Goal: Task Accomplishment & Management: Manage account settings

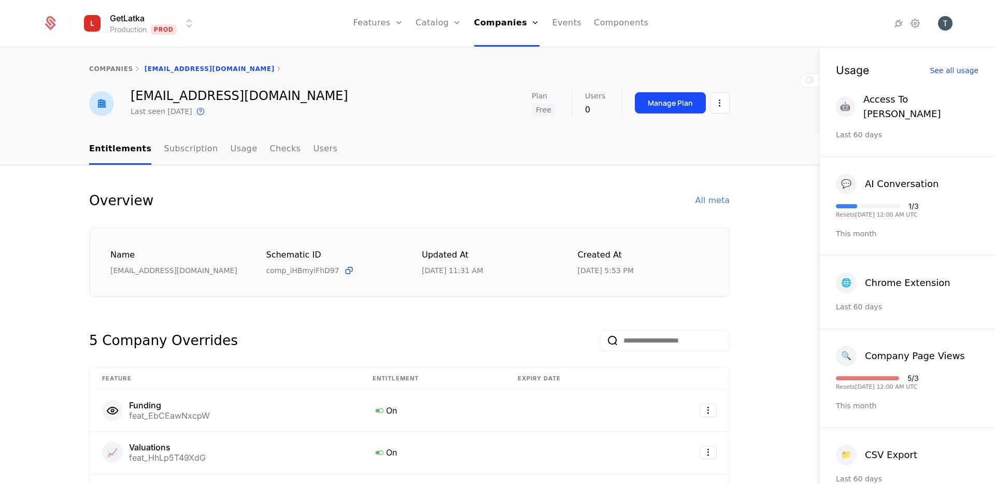
select select "**"
click at [502, 22] on link "Companies" at bounding box center [507, 23] width 66 height 47
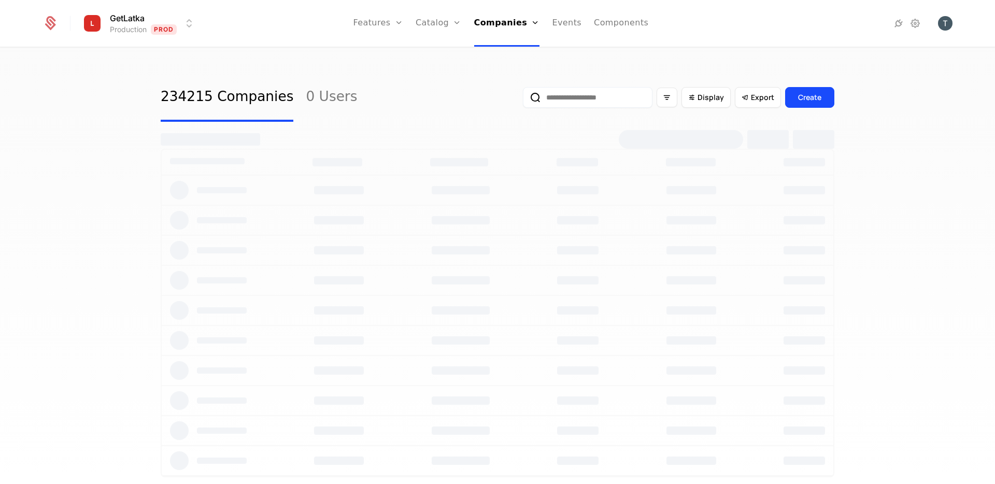
click at [581, 97] on input "email" at bounding box center [588, 97] width 130 height 21
select select "**"
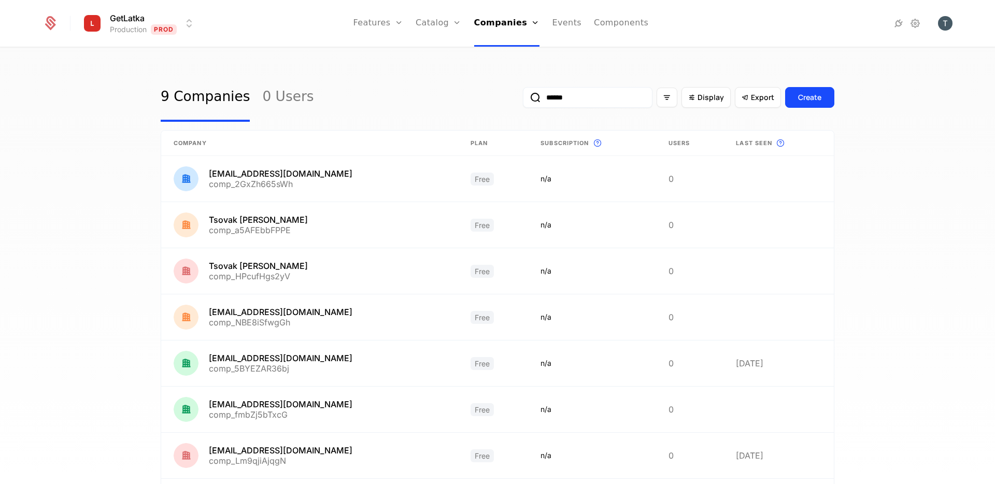
click at [591, 102] on input "******" at bounding box center [588, 97] width 130 height 21
type input "**********"
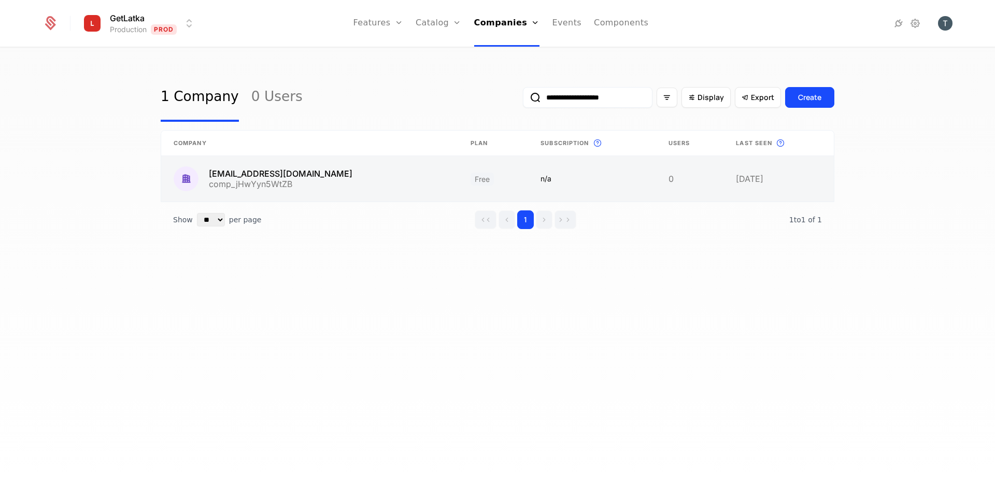
click at [352, 187] on link at bounding box center [309, 179] width 297 height 46
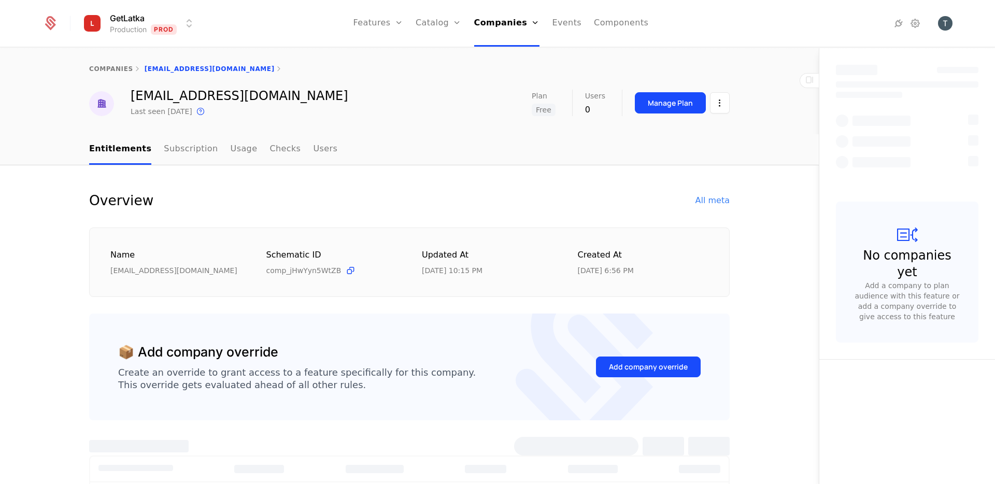
select select "**"
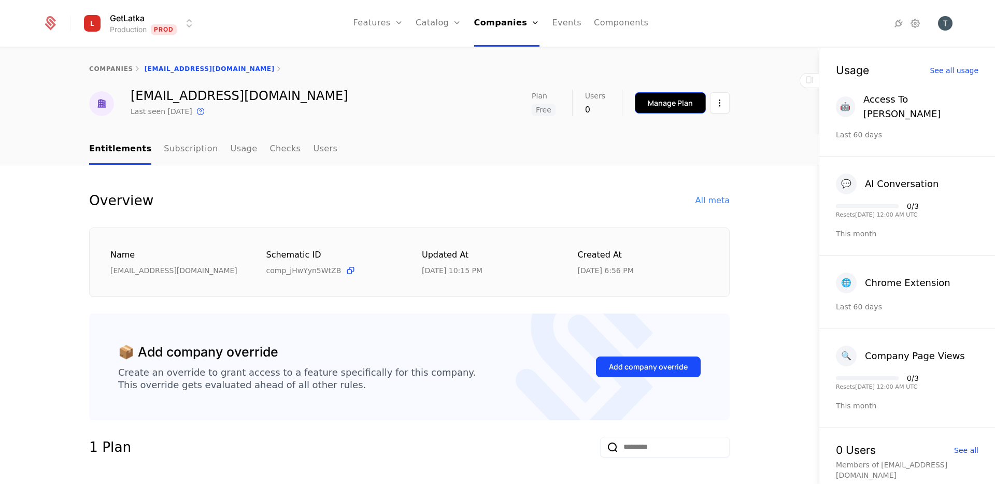
click at [676, 98] on div "Manage Plan" at bounding box center [670, 103] width 45 height 10
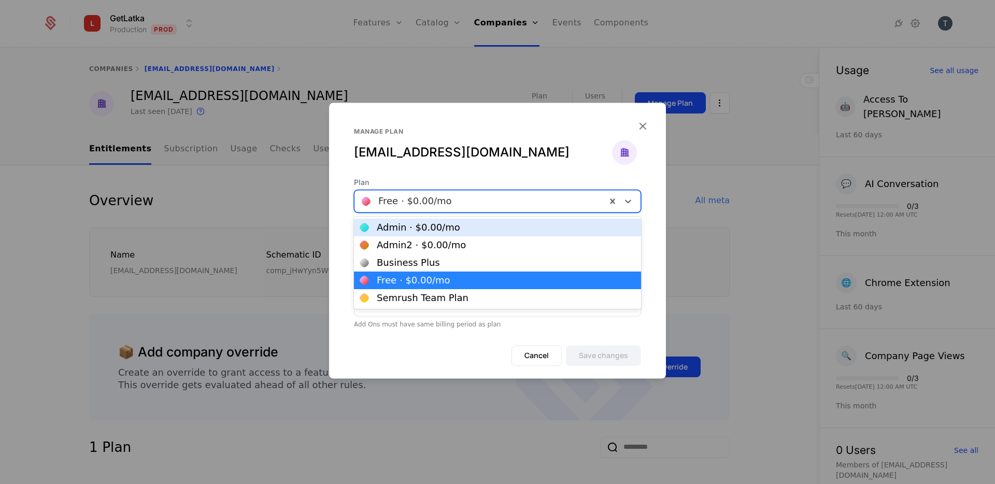
click at [481, 194] on div at bounding box center [480, 201] width 237 height 15
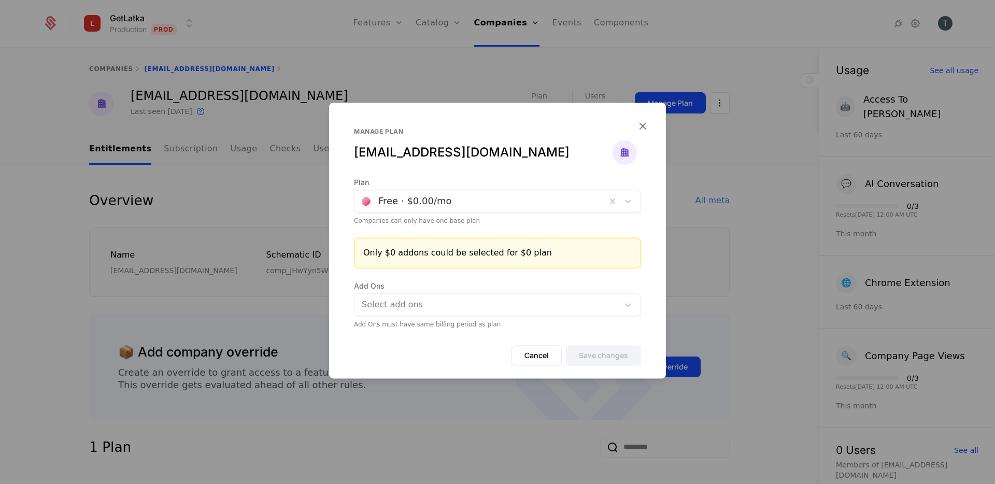
click at [437, 335] on form "Plan Free · $0.00 /mo Companies can only have one base plan Only $0 addons coul…" at bounding box center [497, 277] width 337 height 201
click at [641, 127] on icon "button" at bounding box center [642, 125] width 13 height 13
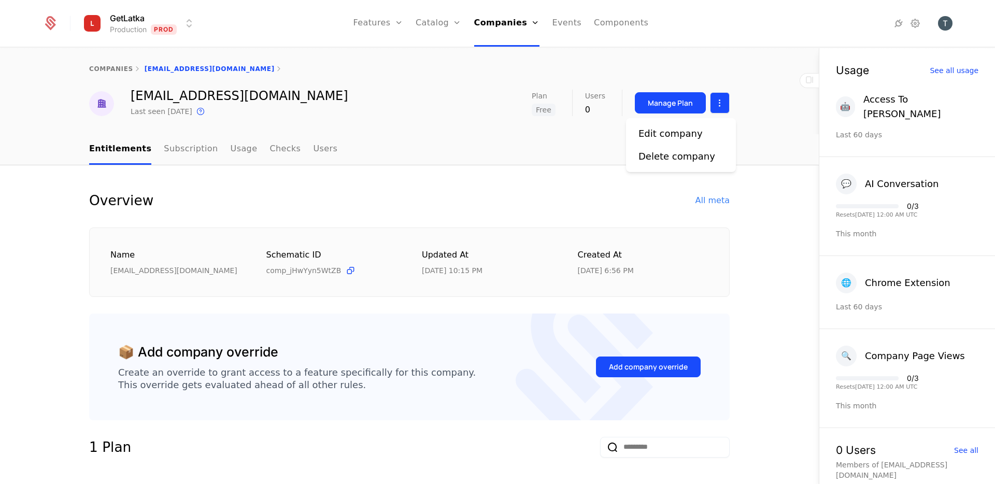
click at [717, 103] on html "GetLatka Production Prod Features Features Flags Catalog Plans Add Ons Credits …" at bounding box center [497, 242] width 995 height 484
click at [428, 178] on html "GetLatka Production Prod Features Features Flags Catalog Plans Add Ons Credits …" at bounding box center [497, 242] width 995 height 484
click at [670, 103] on div "Manage Plan" at bounding box center [670, 103] width 45 height 10
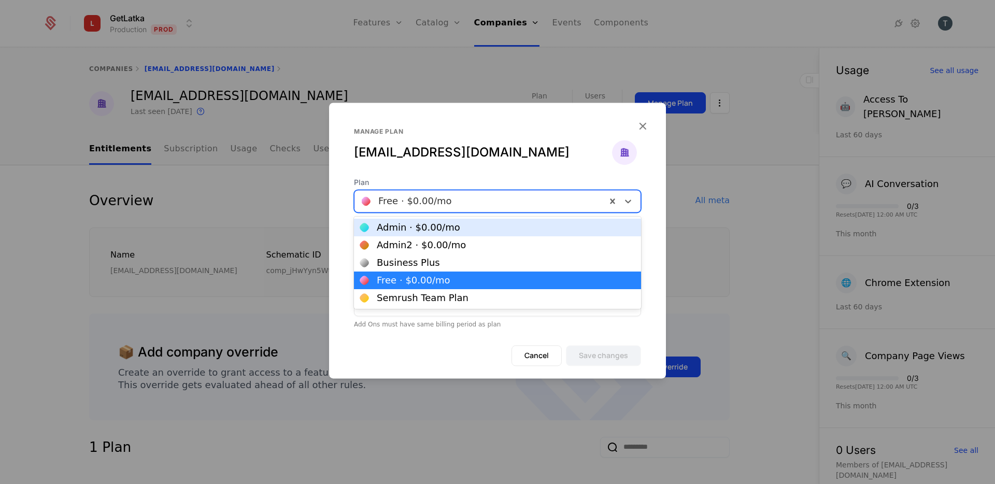
click at [583, 203] on div at bounding box center [480, 201] width 237 height 15
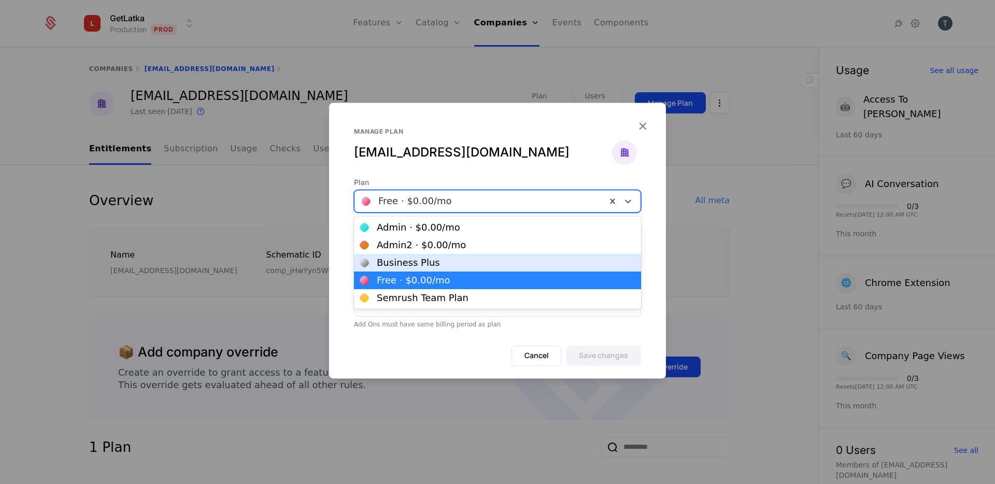
click at [481, 261] on div "Business Plus" at bounding box center [497, 262] width 275 height 9
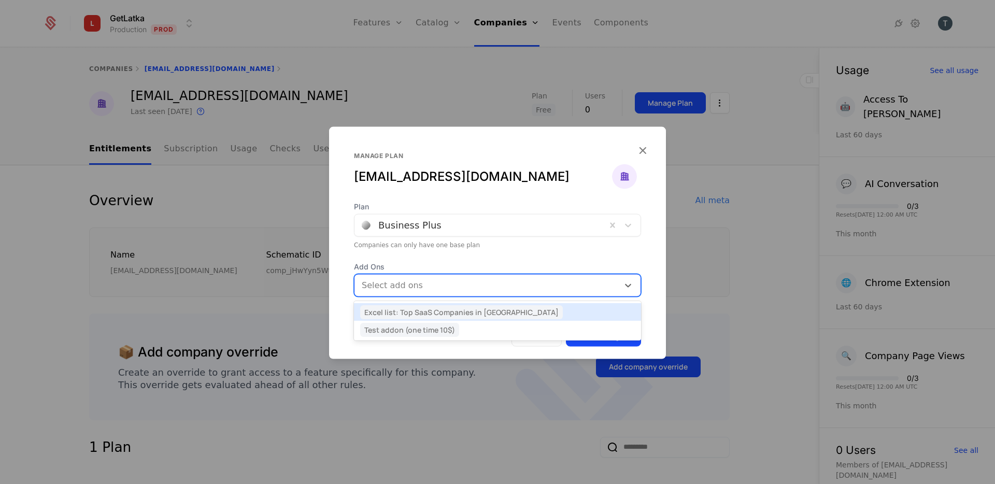
click at [477, 288] on div at bounding box center [488, 285] width 250 height 15
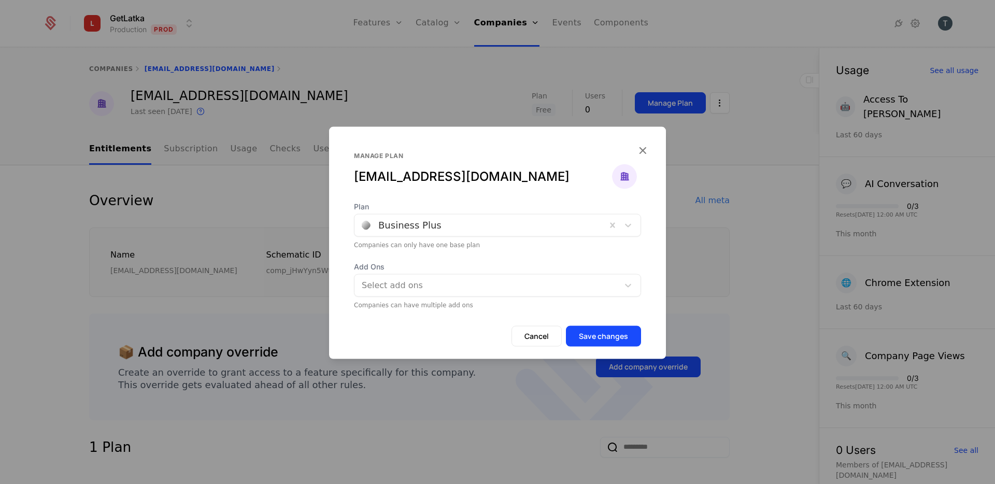
click at [519, 241] on div "Companies can only have one base plan" at bounding box center [497, 245] width 287 height 8
click at [513, 238] on div "Plan Business Plus Companies can only have one base plan" at bounding box center [497, 226] width 287 height 48
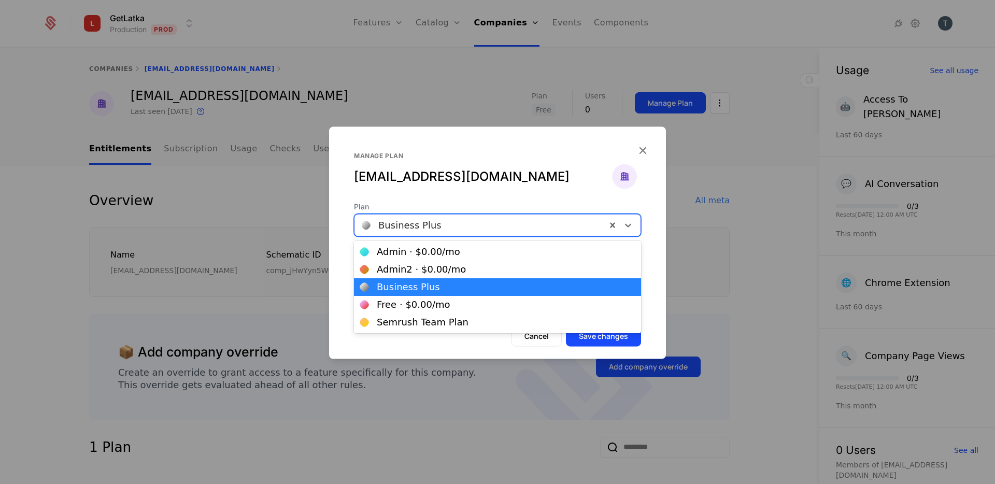
click at [509, 228] on div at bounding box center [480, 225] width 237 height 15
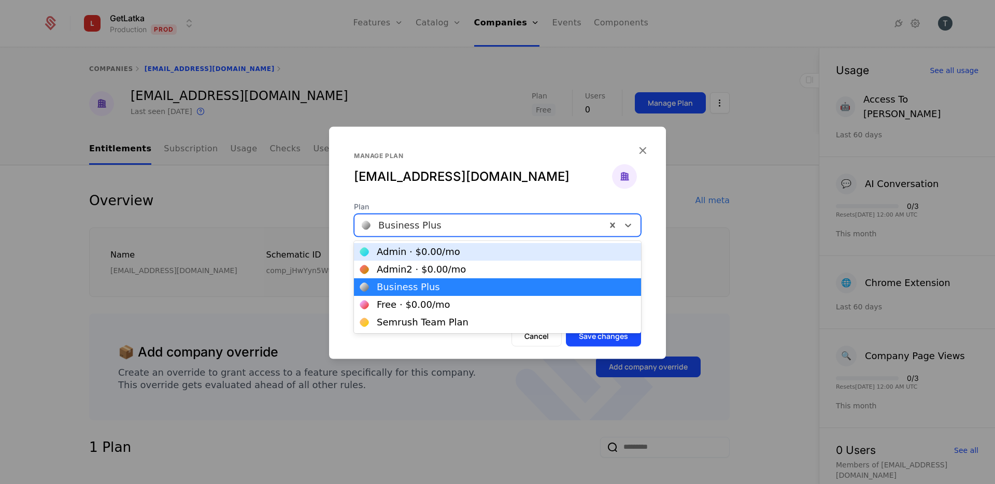
click at [483, 190] on div "Manage plan [EMAIL_ADDRESS][DOMAIN_NAME]" at bounding box center [497, 177] width 287 height 50
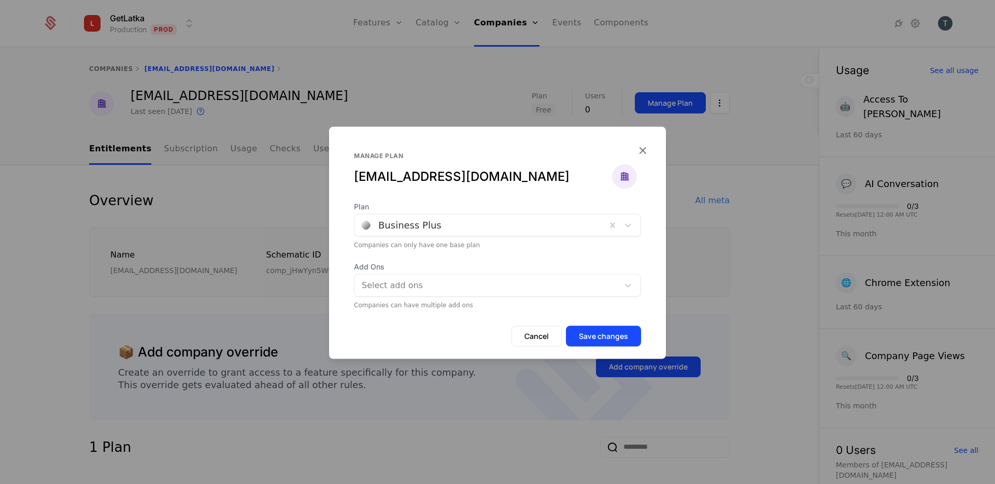
click at [601, 245] on div "Companies can only have one base plan" at bounding box center [497, 245] width 287 height 8
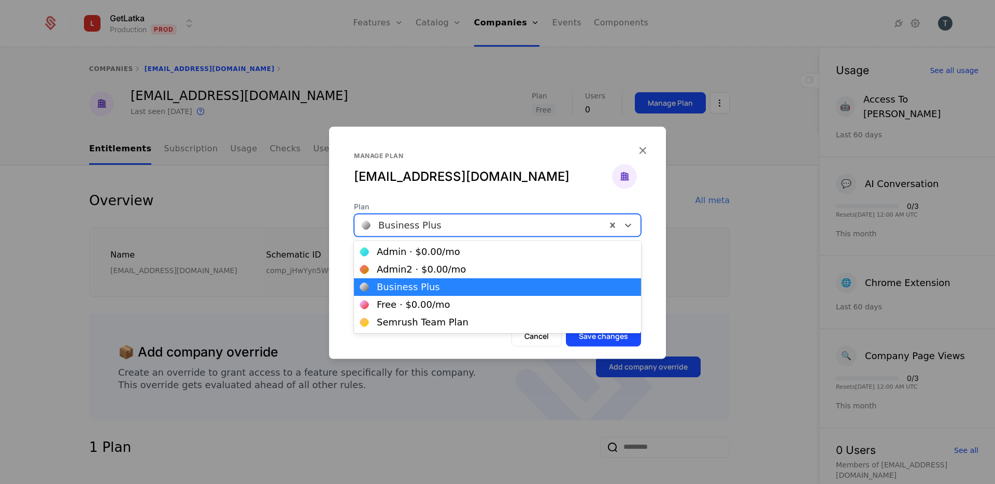
click at [592, 232] on div "Business Plus" at bounding box center [481, 225] width 252 height 19
click at [457, 323] on div "Semrush Team Plan" at bounding box center [423, 322] width 92 height 9
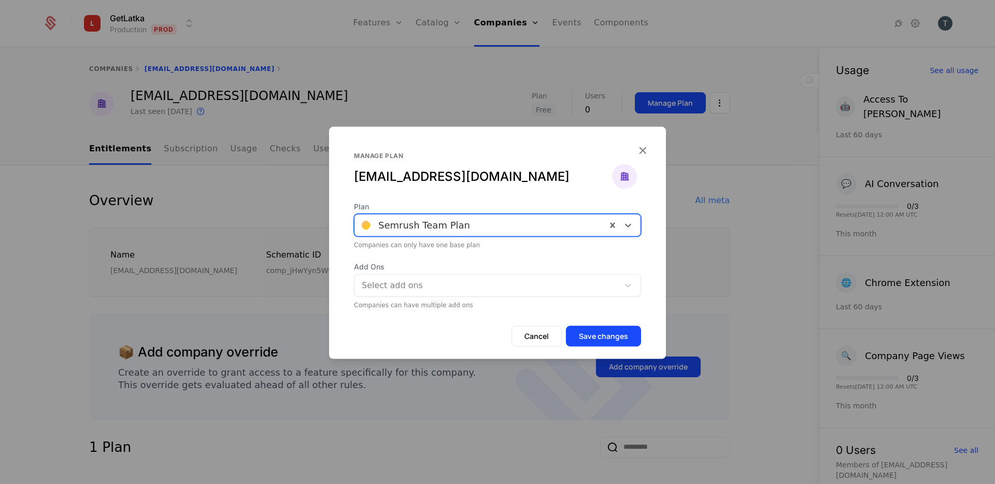
click at [456, 291] on div at bounding box center [488, 285] width 250 height 15
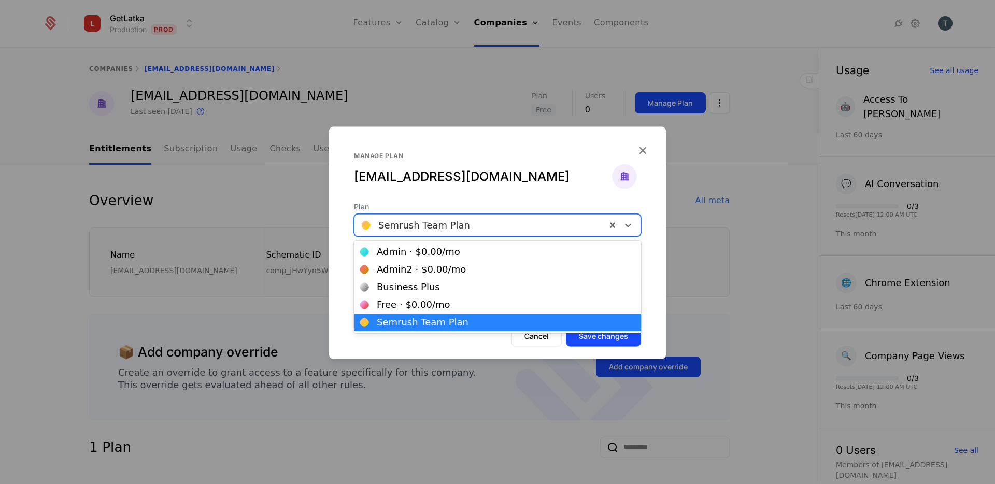
click at [463, 225] on div at bounding box center [480, 225] width 237 height 15
click at [637, 148] on icon "button" at bounding box center [642, 150] width 13 height 13
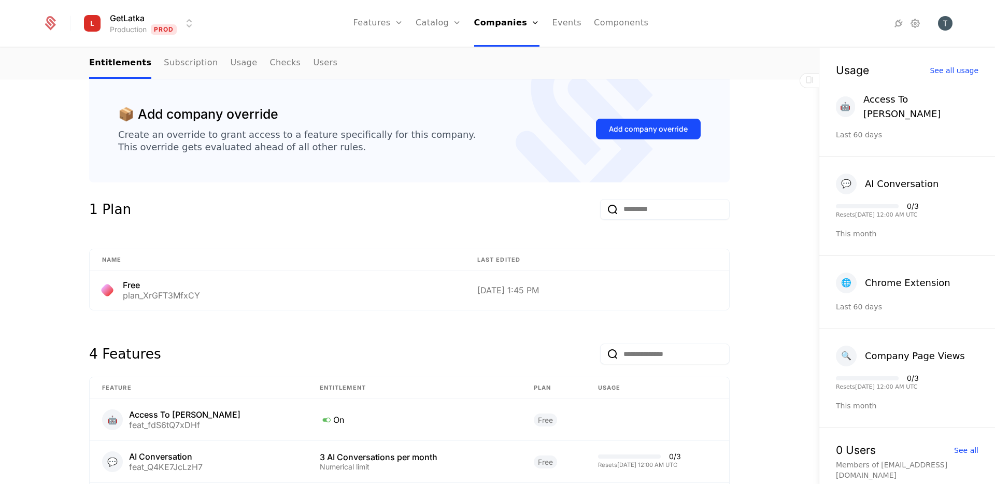
scroll to position [414, 0]
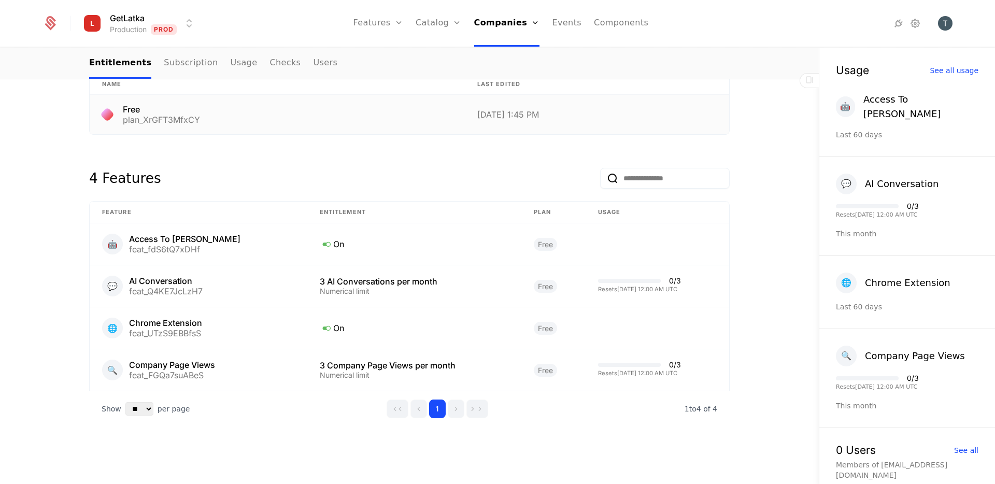
click at [130, 111] on div "Free" at bounding box center [161, 109] width 77 height 8
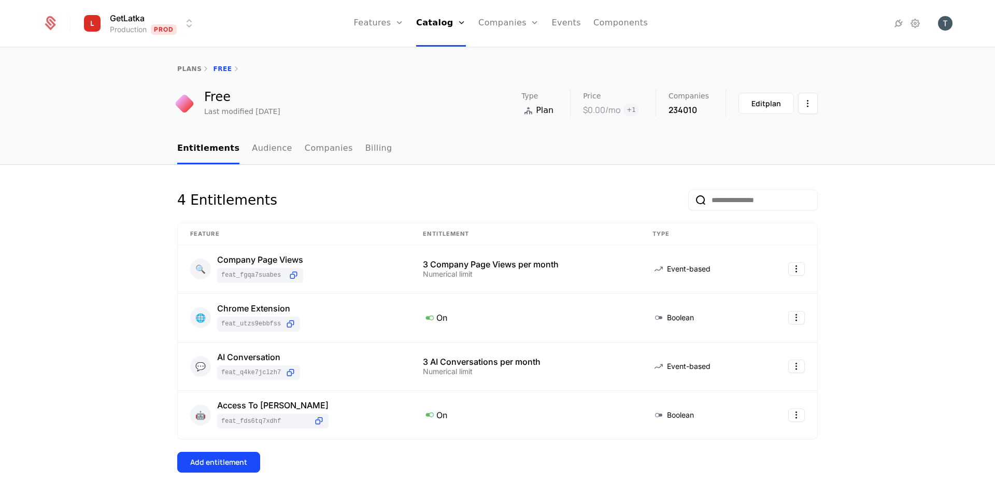
select select "**"
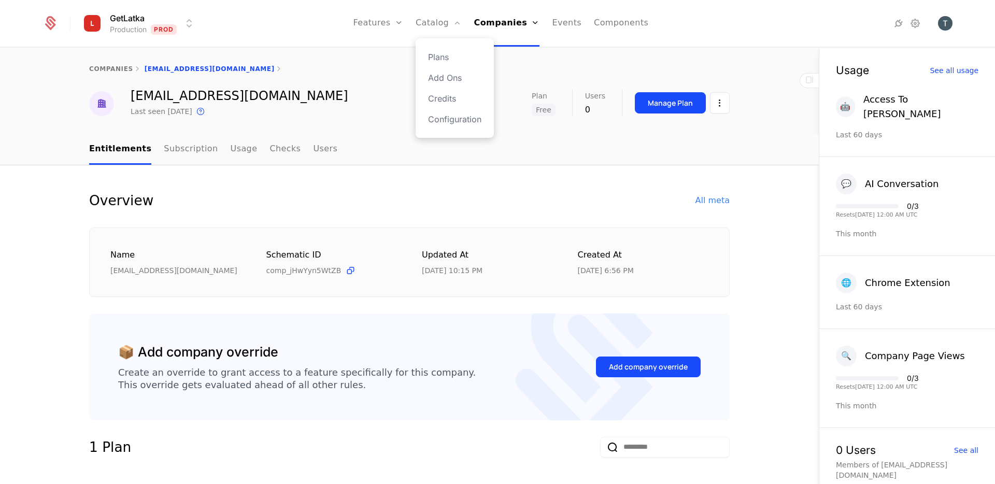
click at [452, 63] on div "Plans Add Ons Credits Configuration" at bounding box center [455, 88] width 78 height 100
click at [448, 57] on link "Plans" at bounding box center [454, 57] width 53 height 12
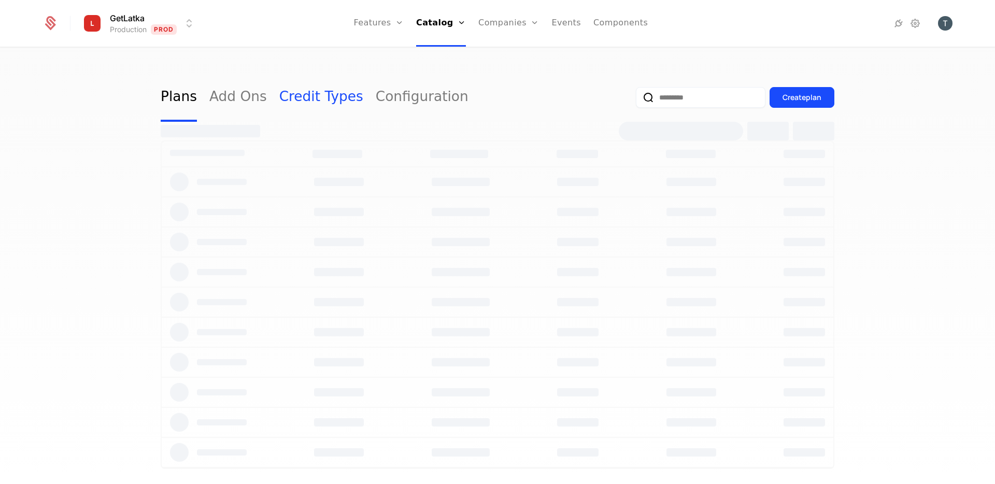
select select "**"
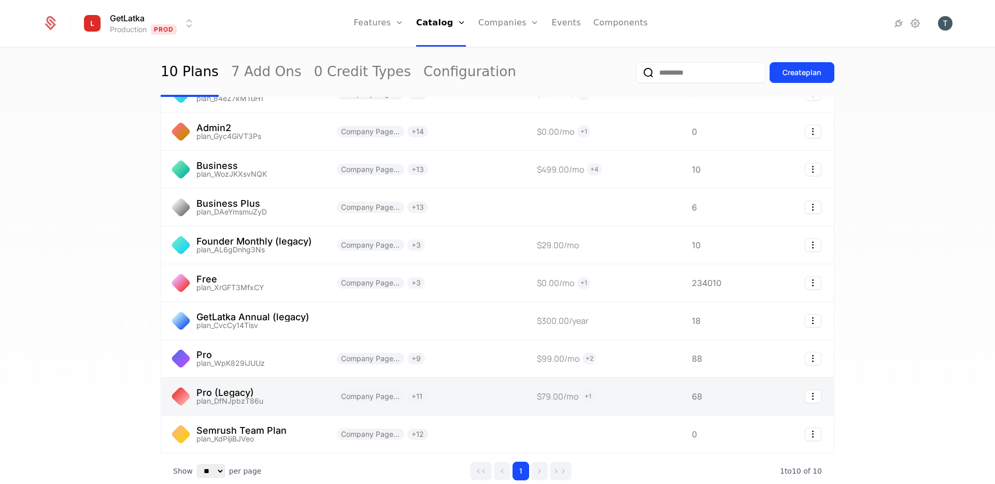
scroll to position [125, 0]
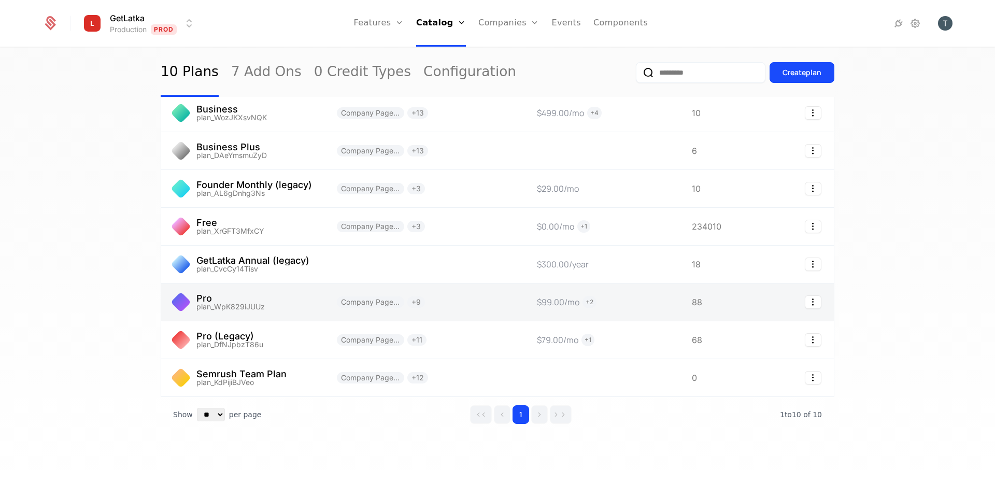
click at [272, 302] on link at bounding box center [242, 302] width 163 height 37
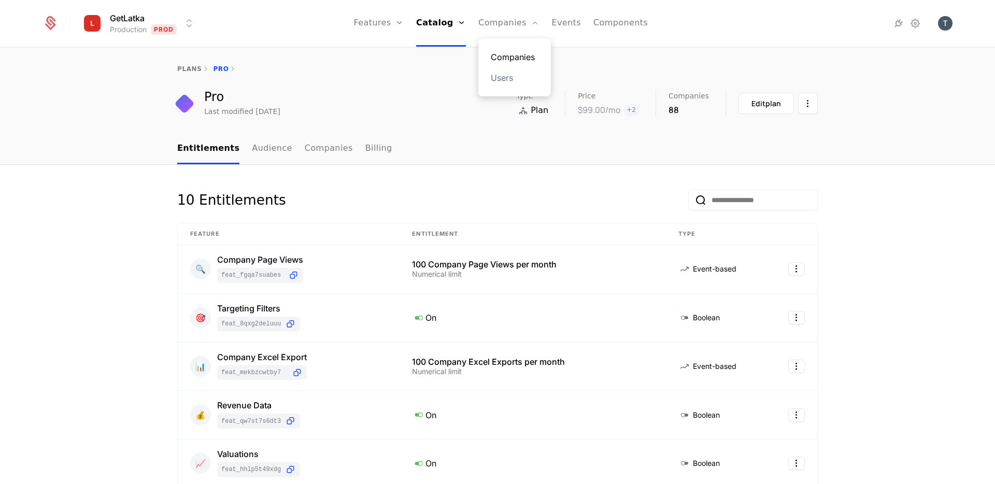
click at [520, 54] on link "Companies" at bounding box center [515, 57] width 48 height 12
select select "**"
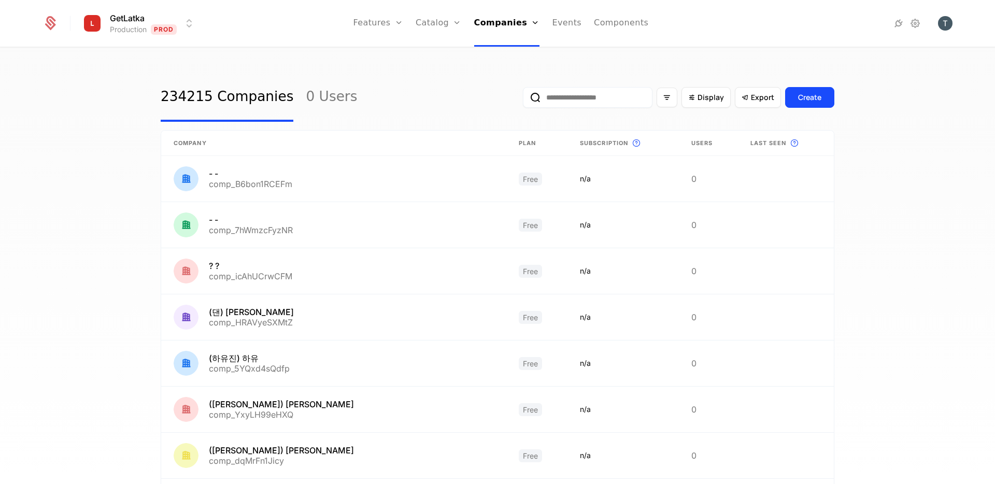
click at [591, 104] on input "email" at bounding box center [588, 97] width 130 height 21
type input "**********"
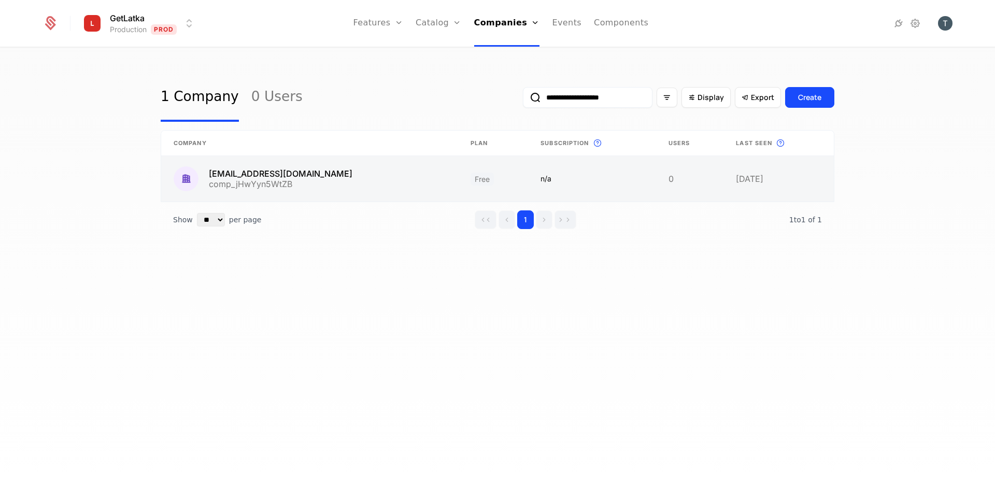
click at [458, 178] on link at bounding box center [493, 179] width 70 height 46
select select "**"
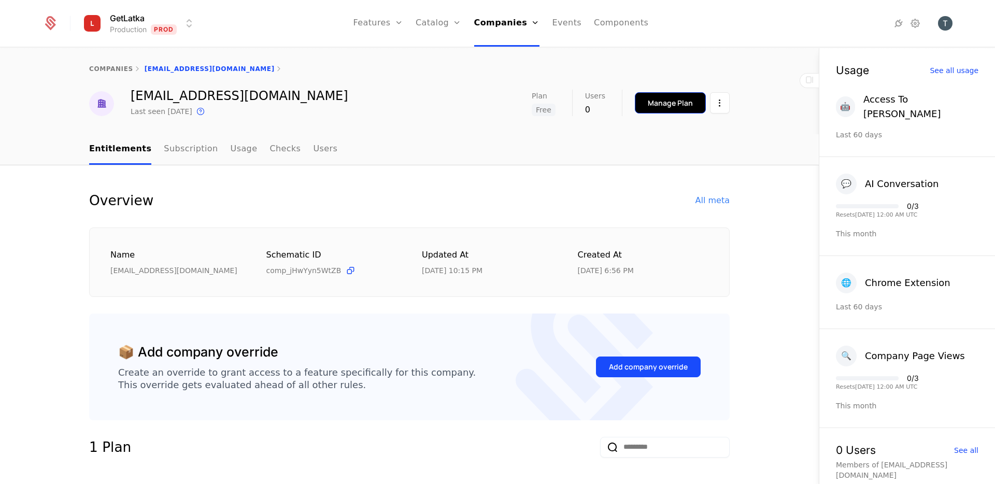
click at [674, 93] on button "Manage Plan" at bounding box center [670, 102] width 71 height 21
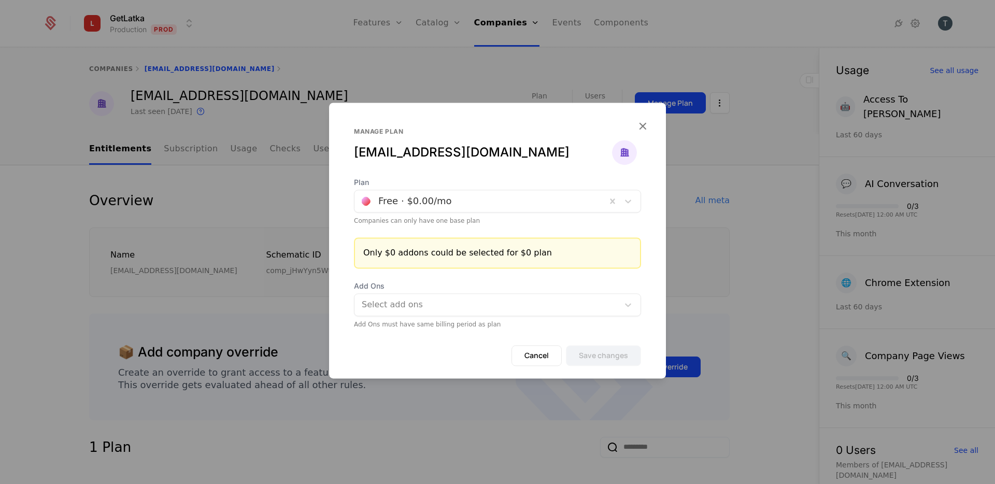
click at [450, 215] on div "Plan Free · $0.00 /mo Companies can only have one base plan" at bounding box center [497, 201] width 287 height 48
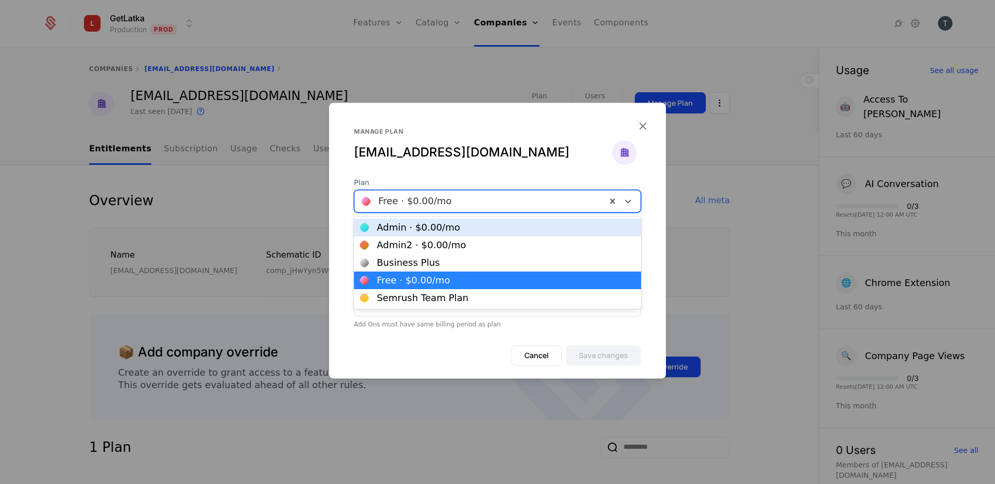
click at [450, 198] on div at bounding box center [480, 201] width 237 height 15
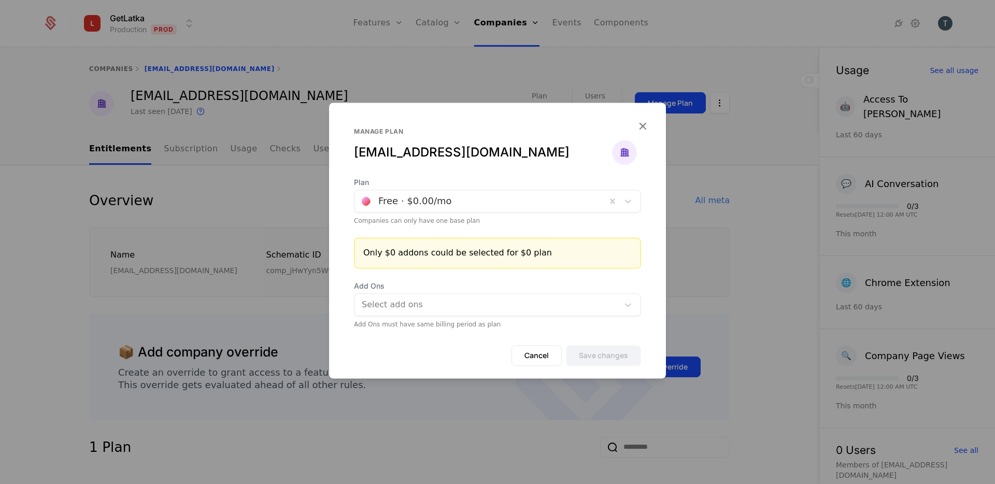
click at [572, 168] on div "Manage plan [EMAIL_ADDRESS][DOMAIN_NAME]" at bounding box center [497, 153] width 287 height 50
click at [516, 257] on div "Only $0 addons could be selected for $0 plan" at bounding box center [497, 253] width 269 height 12
click at [642, 123] on icon "button" at bounding box center [642, 125] width 13 height 13
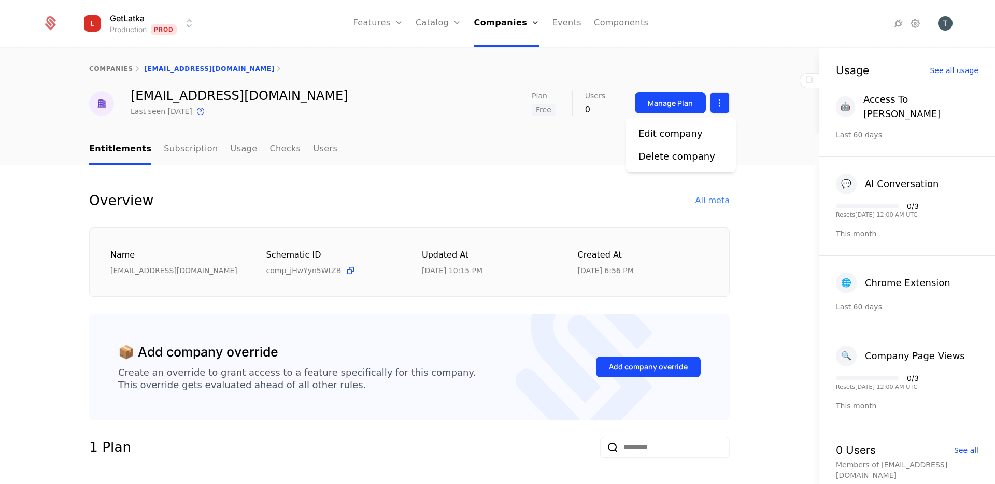
click at [713, 96] on html "GetLatka Production Prod Features Features Flags Catalog Plans Add Ons Credits …" at bounding box center [497, 242] width 995 height 484
click at [234, 209] on html "GetLatka Production Prod Features Features Flags Catalog Plans Add Ons Credits …" at bounding box center [497, 242] width 995 height 484
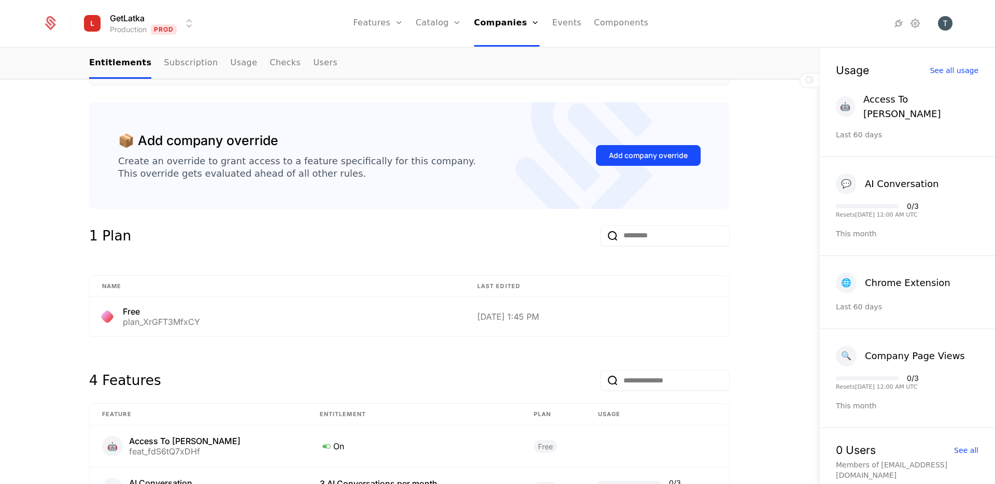
scroll to position [169, 0]
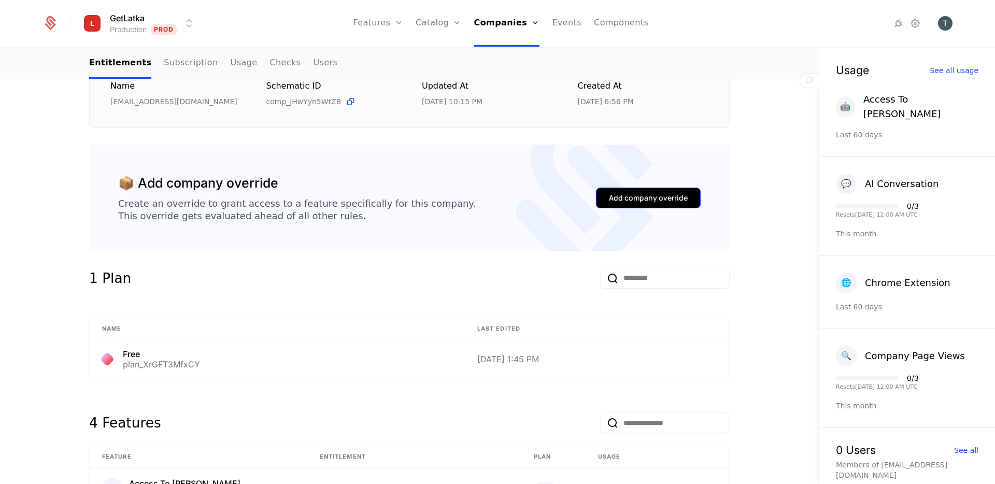
click at [644, 207] on button "Add company override" at bounding box center [648, 198] width 105 height 21
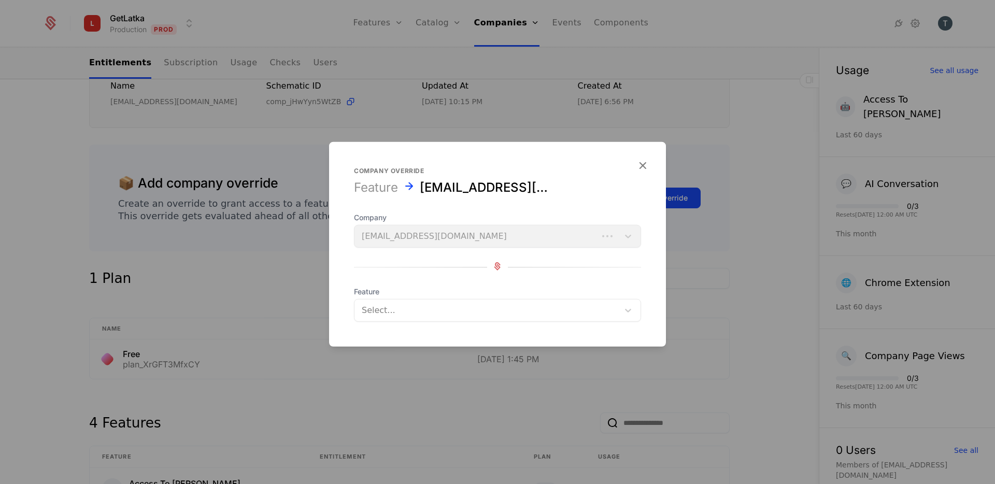
click at [441, 317] on div at bounding box center [487, 310] width 250 height 15
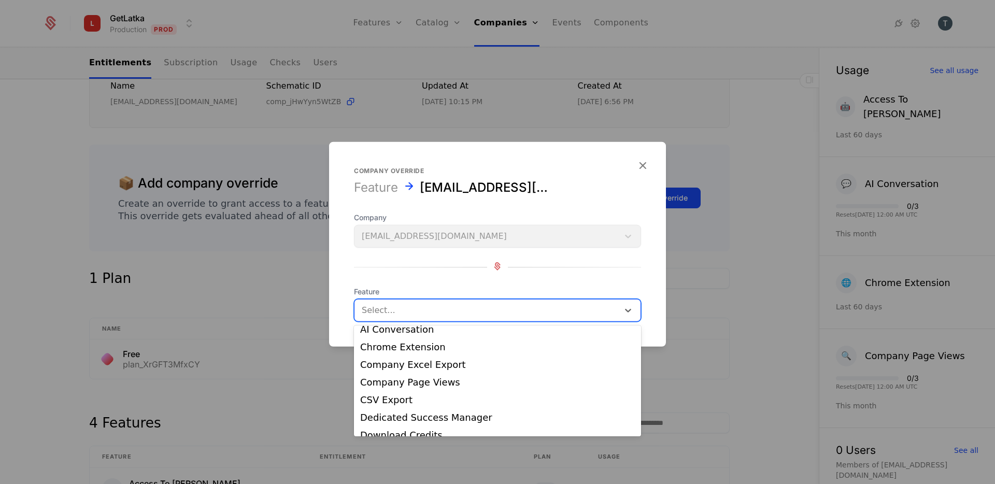
scroll to position [60, 0]
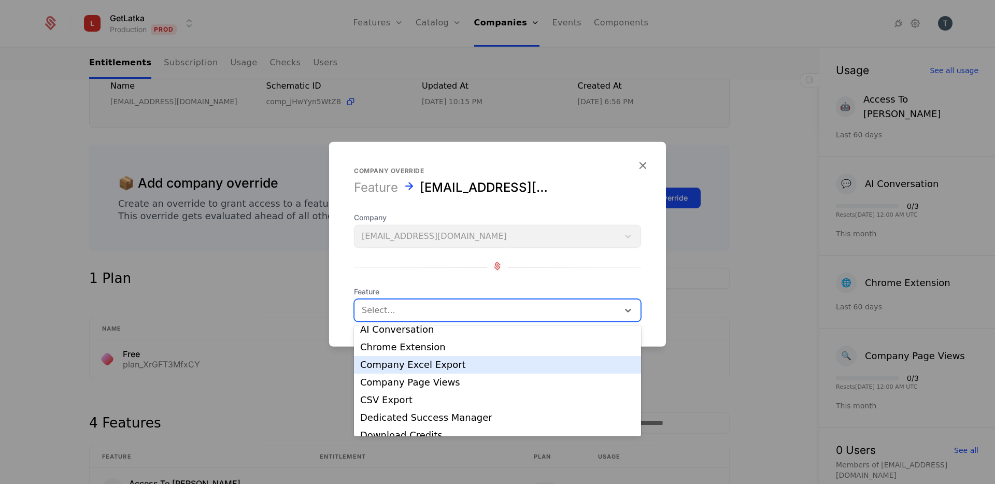
click at [486, 363] on div "Company Excel Export" at bounding box center [497, 364] width 275 height 9
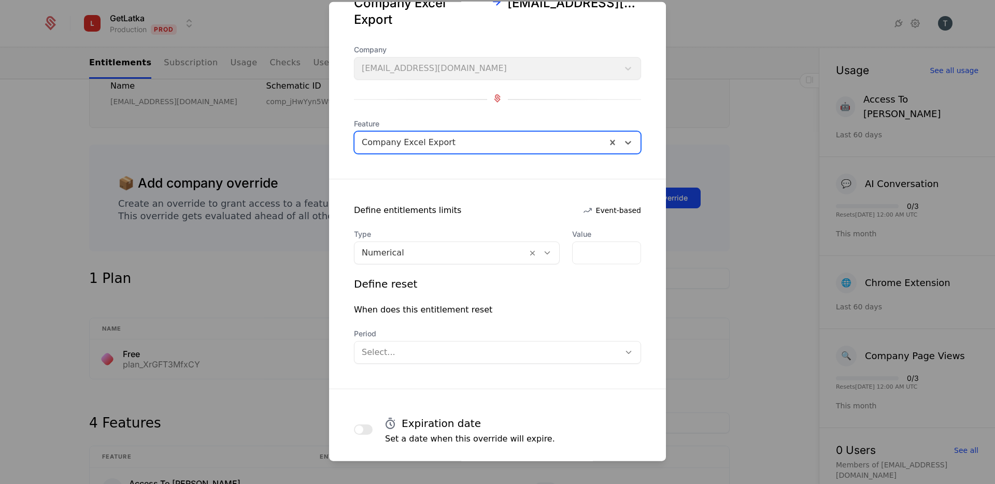
scroll to position [57, 0]
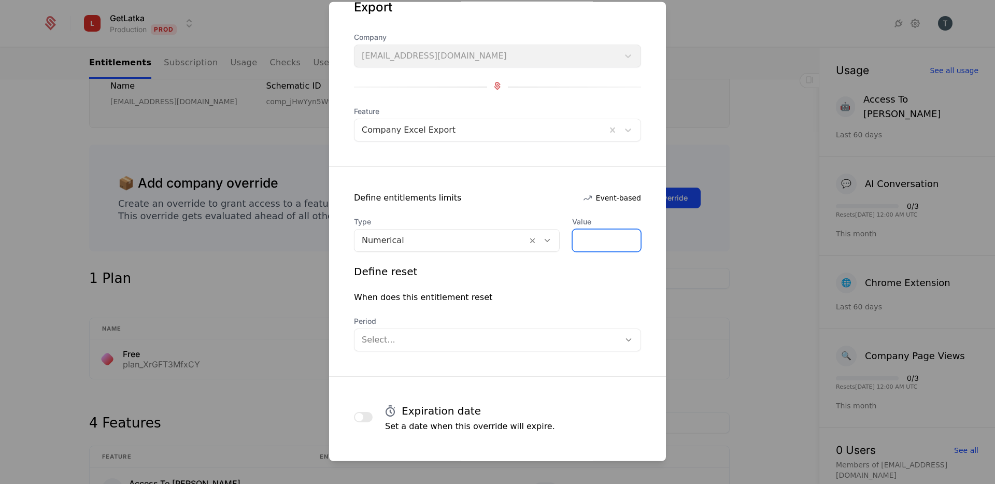
click at [605, 243] on input "*" at bounding box center [607, 241] width 68 height 22
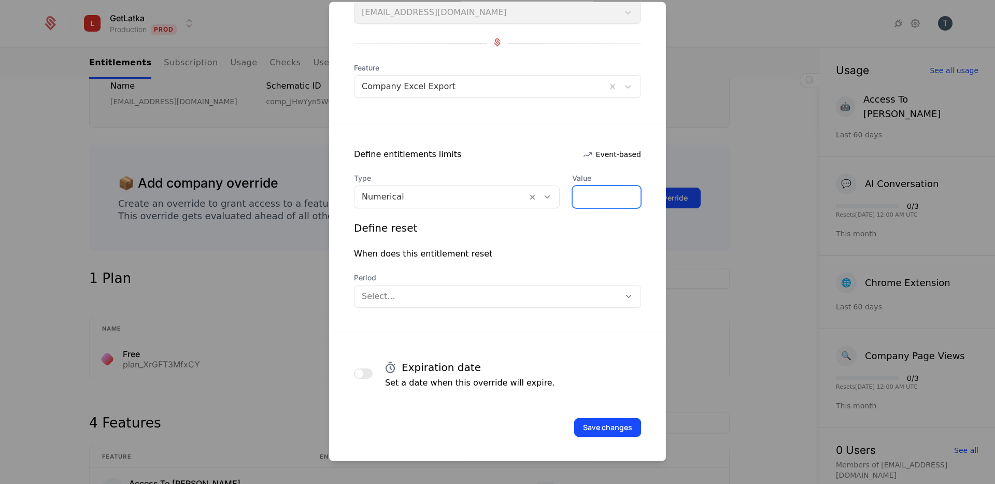
type input "***"
click at [362, 374] on span "button" at bounding box center [359, 374] width 8 height 8
click at [449, 429] on input "Active through date (UTC)" at bounding box center [497, 421] width 287 height 23
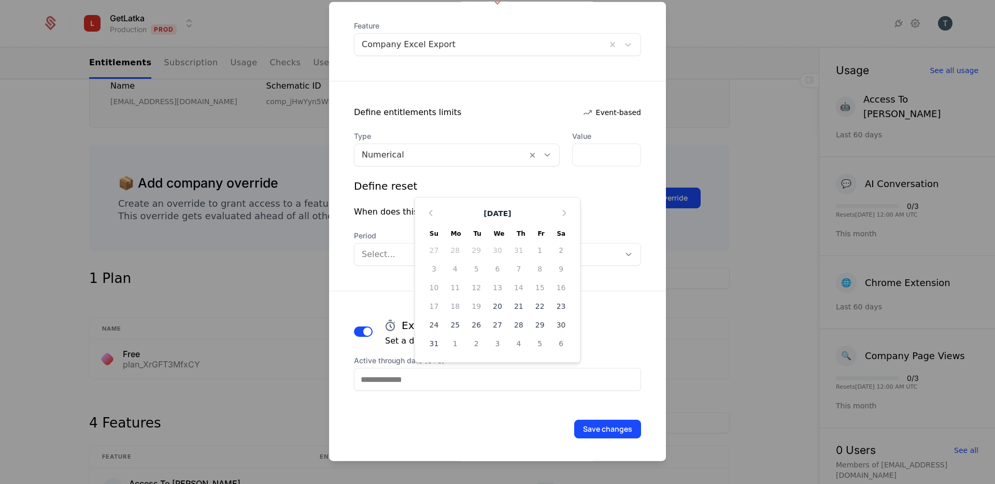
scroll to position [144, 0]
click at [494, 299] on div "20" at bounding box center [497, 305] width 21 height 17
type input "**********"
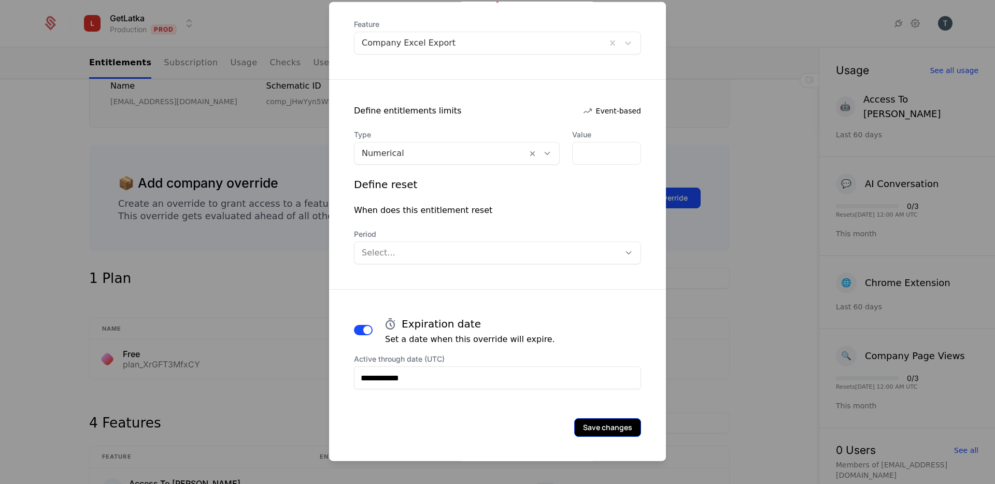
click at [596, 425] on button "Save changes" at bounding box center [607, 427] width 67 height 19
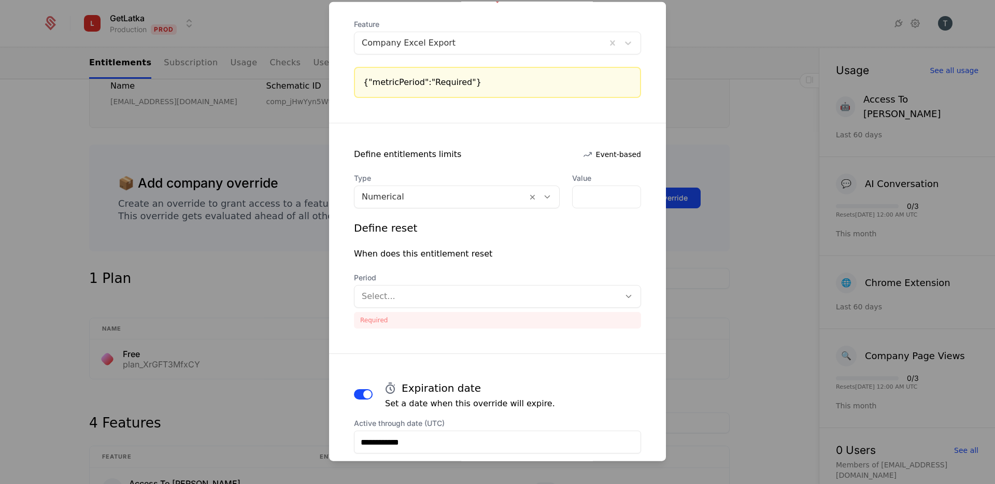
click at [511, 294] on div at bounding box center [487, 296] width 251 height 15
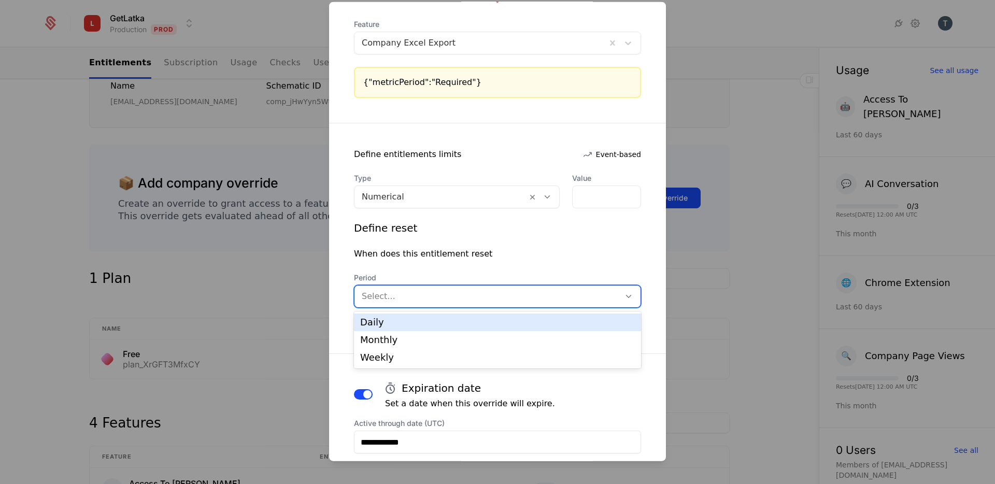
click at [463, 321] on div "Daily" at bounding box center [497, 322] width 275 height 9
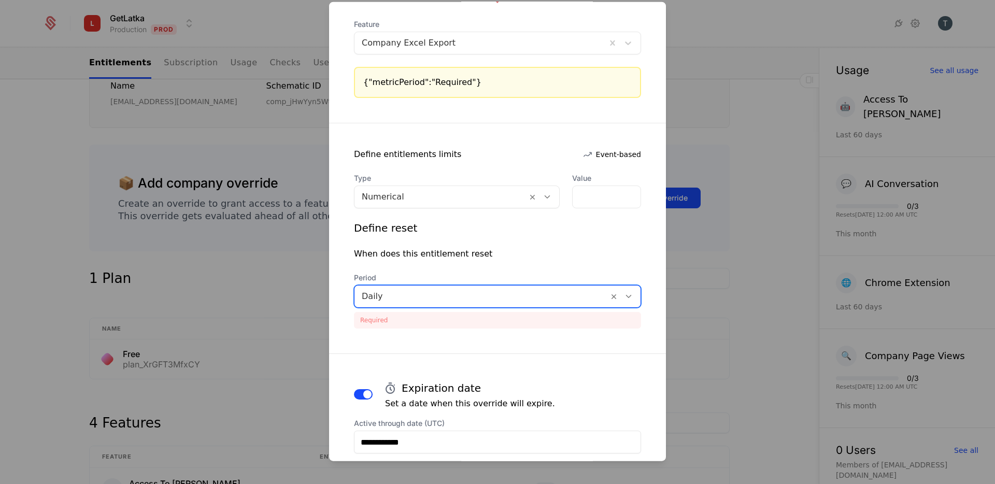
scroll to position [208, 0]
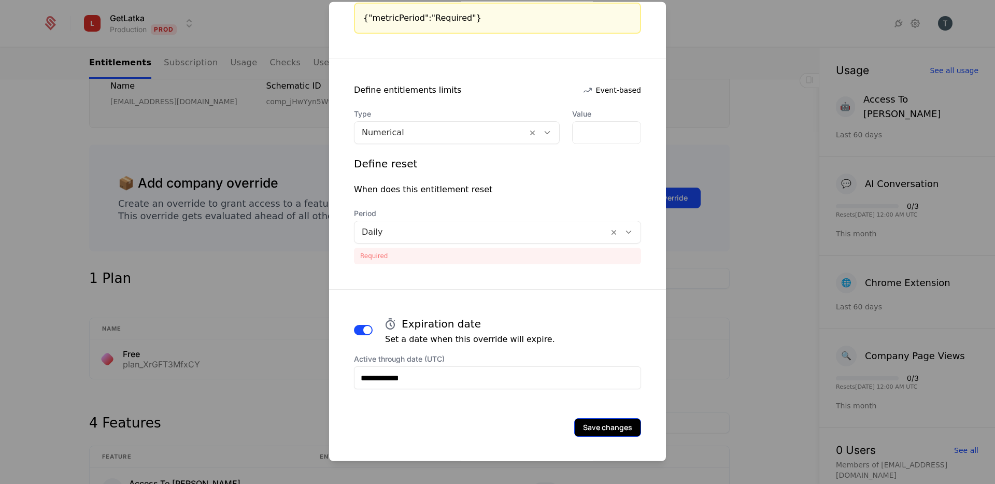
click at [604, 424] on button "Save changes" at bounding box center [607, 427] width 67 height 19
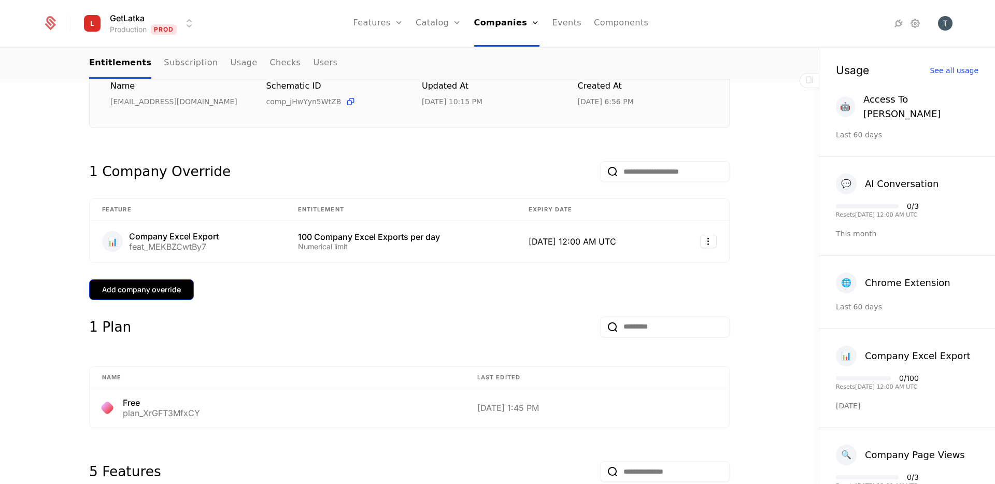
click at [117, 294] on div "Add company override" at bounding box center [141, 290] width 79 height 10
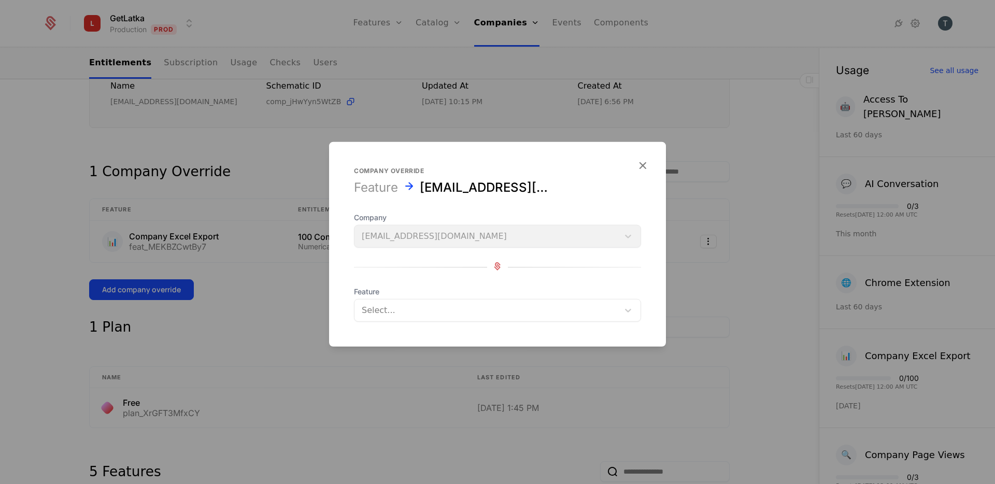
click at [427, 307] on div at bounding box center [487, 310] width 250 height 15
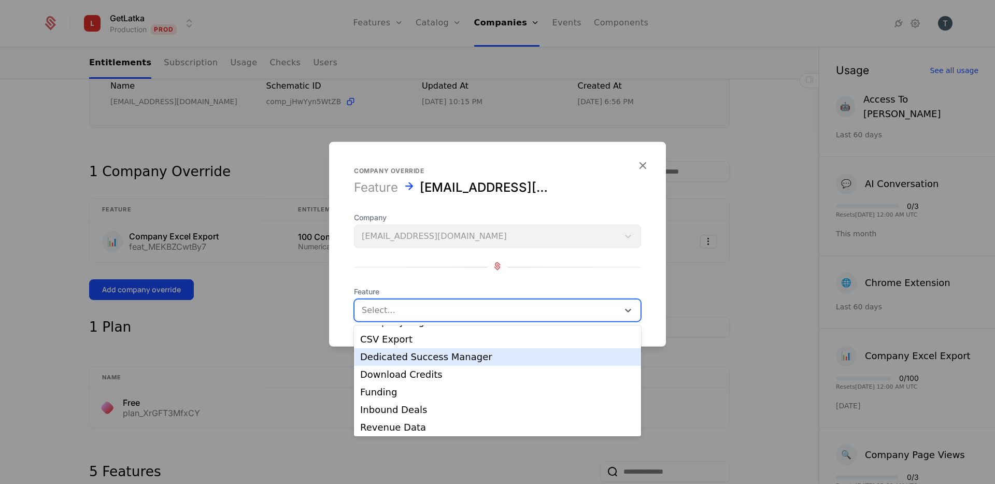
scroll to position [105, 0]
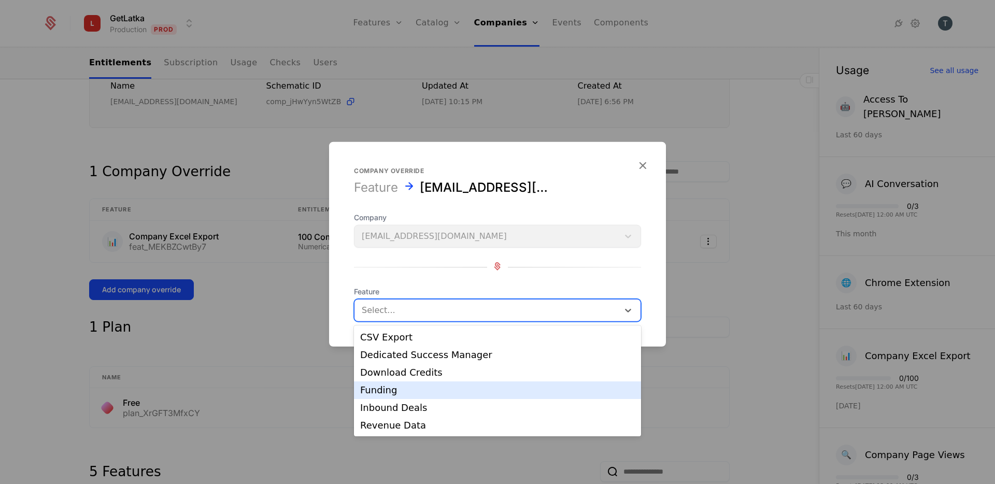
click at [434, 388] on div "Funding" at bounding box center [497, 390] width 275 height 9
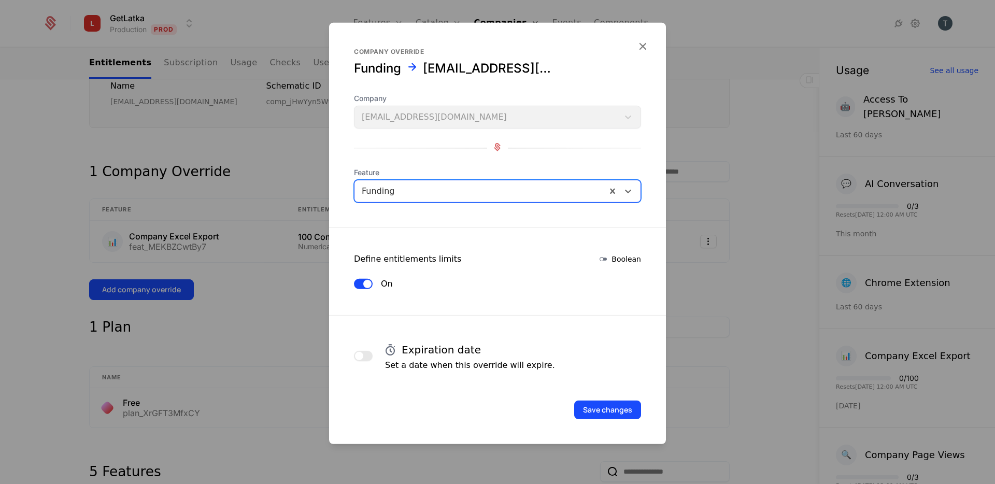
click at [367, 359] on button "button" at bounding box center [363, 356] width 19 height 10
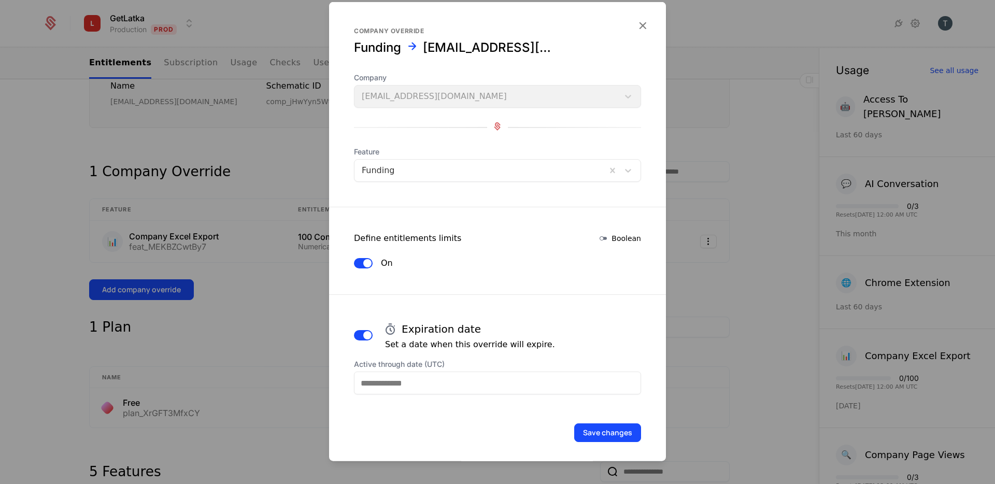
click at [498, 389] on input "Active through date (UTC)" at bounding box center [497, 383] width 287 height 23
click at [501, 305] on div "20" at bounding box center [497, 310] width 21 height 17
type input "**********"
click at [590, 431] on button "Save changes" at bounding box center [607, 433] width 67 height 19
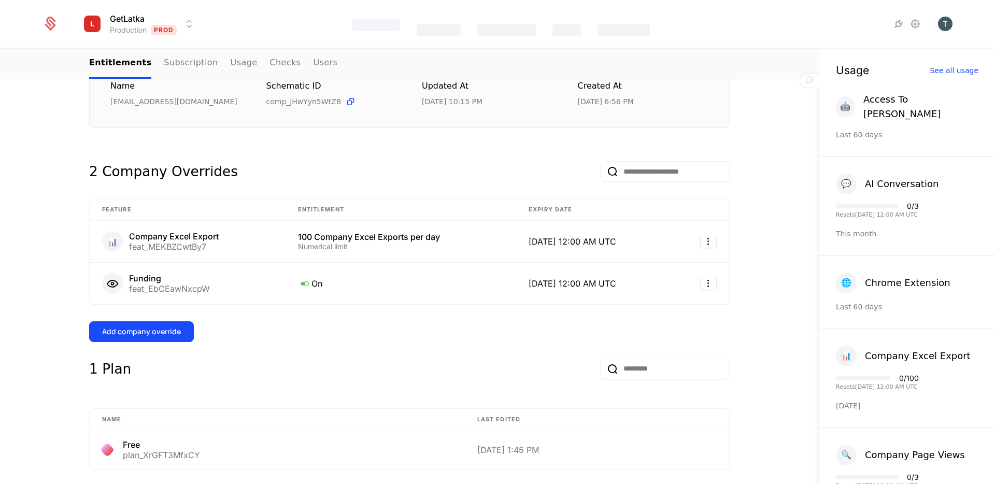
click at [380, 143] on div "Overview All meta Name [EMAIL_ADDRESS][DOMAIN_NAME] Schematic ID comp_jHwYyn5Wt…" at bounding box center [409, 450] width 641 height 858
